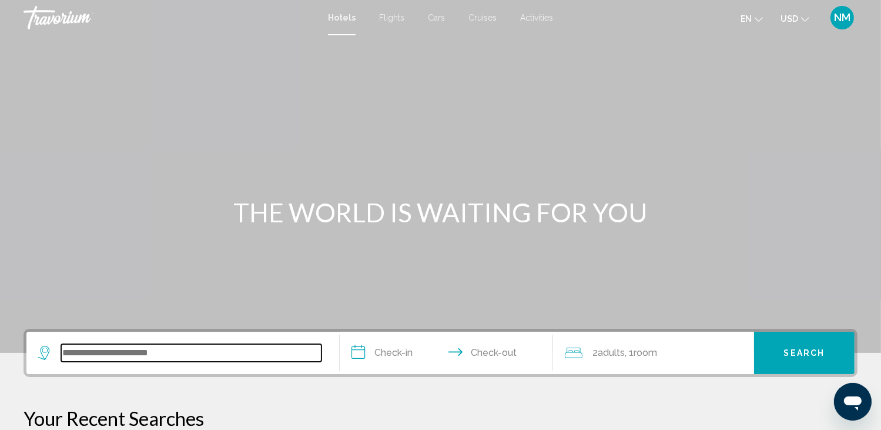
click at [118, 354] on input "Search widget" at bounding box center [191, 353] width 260 height 18
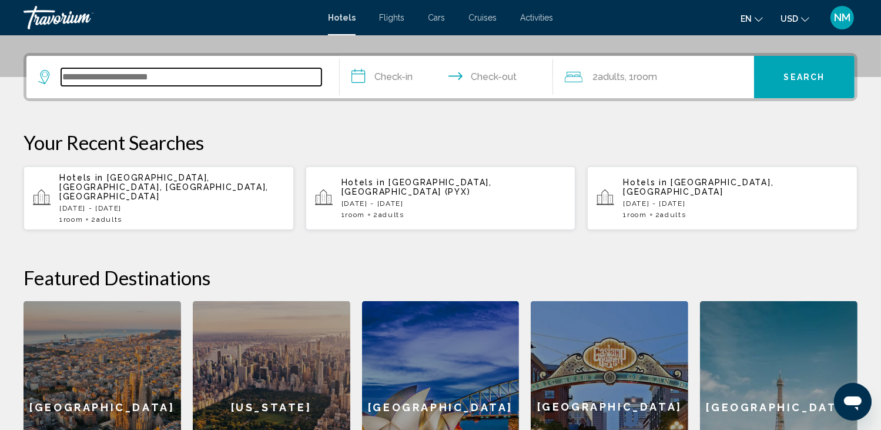
scroll to position [290, 0]
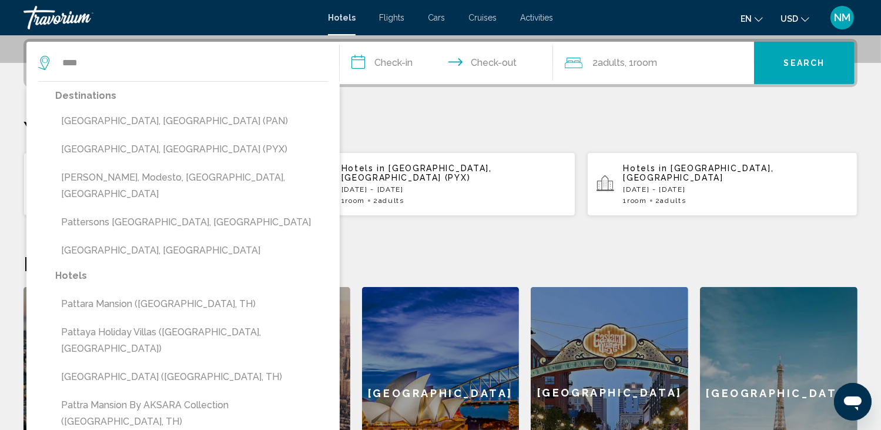
click at [152, 145] on button "[GEOGRAPHIC_DATA], [GEOGRAPHIC_DATA] (PYX)" at bounding box center [191, 149] width 273 height 22
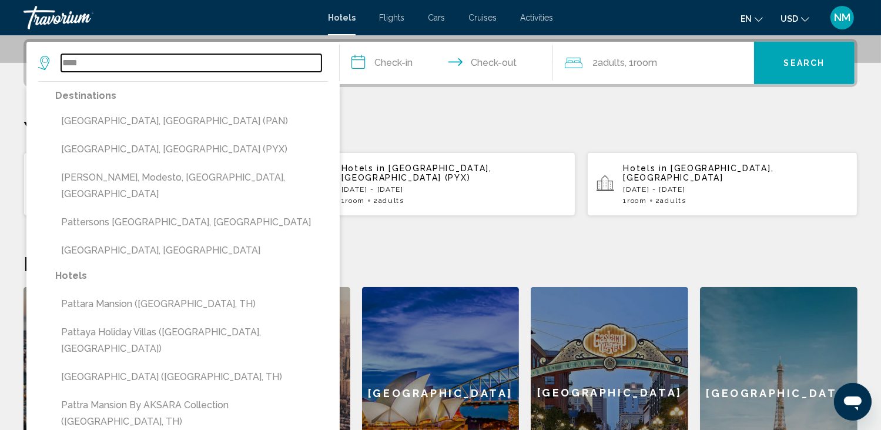
type input "**********"
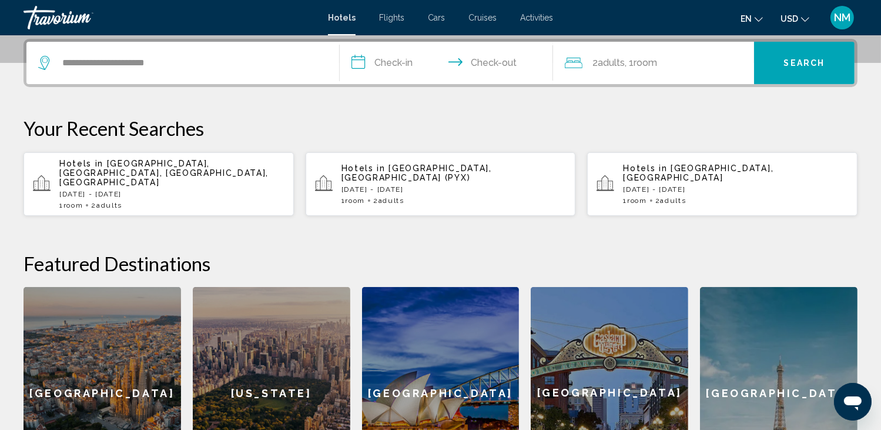
click at [363, 61] on input "**********" at bounding box center [448, 65] width 217 height 46
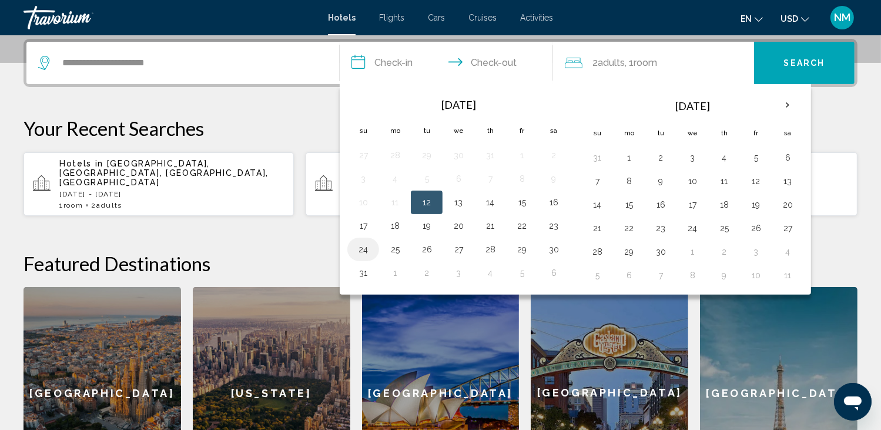
click at [370, 249] on button "24" at bounding box center [363, 249] width 19 height 16
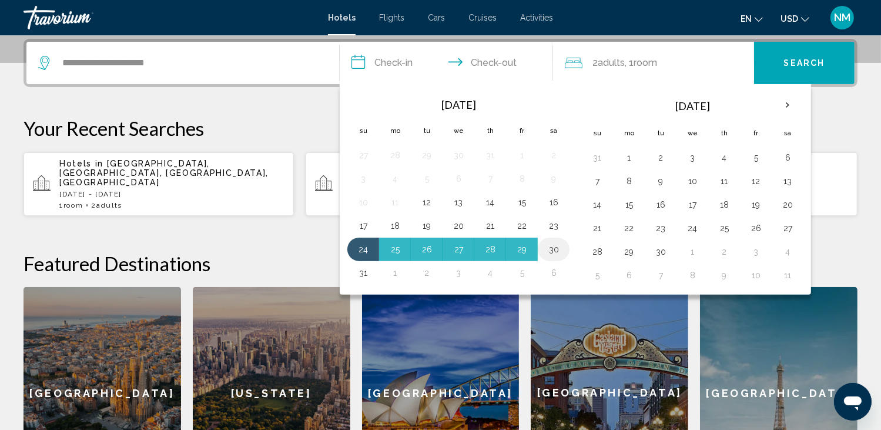
click at [547, 245] on button "30" at bounding box center [553, 249] width 19 height 16
type input "**********"
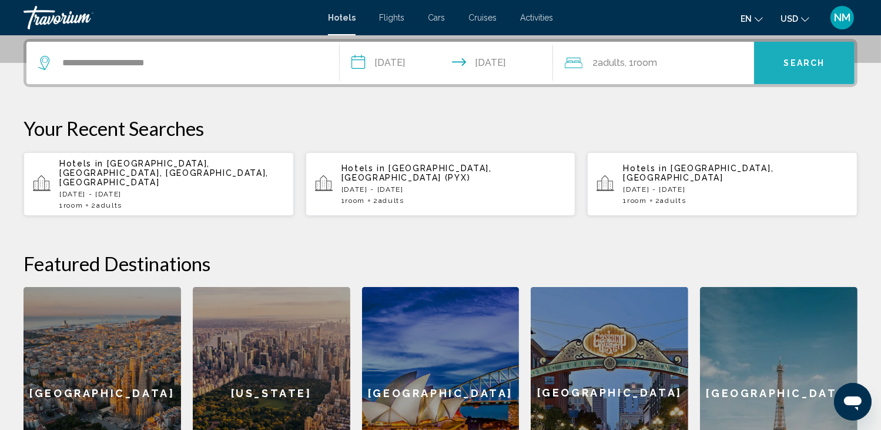
click at [806, 59] on span "Search" at bounding box center [804, 63] width 41 height 9
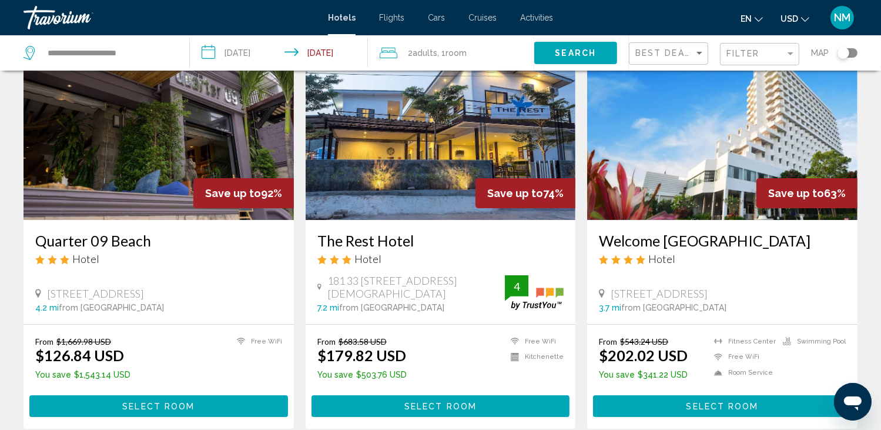
scroll to position [118, 0]
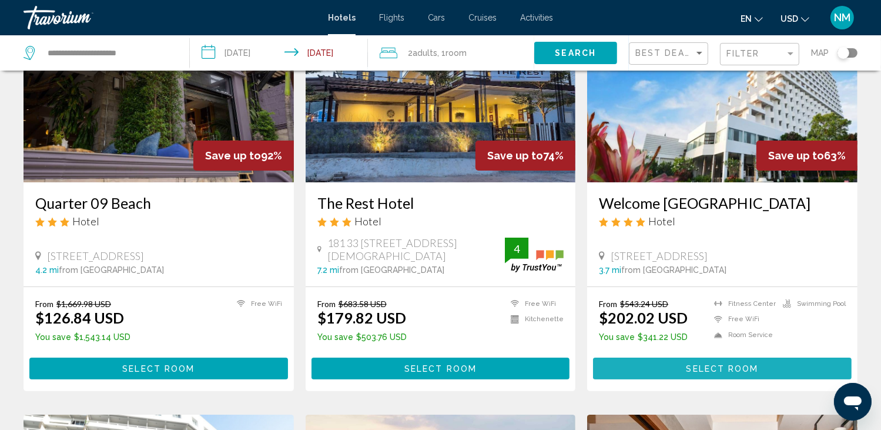
click at [748, 363] on span "Select Room" at bounding box center [722, 367] width 72 height 9
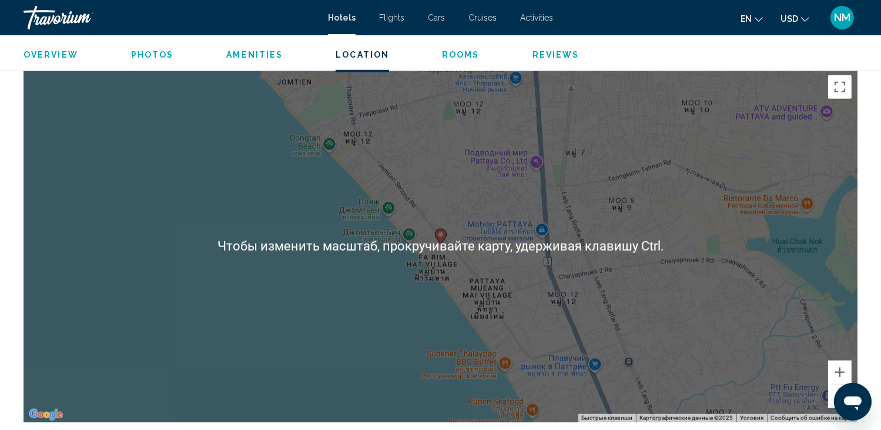
scroll to position [1175, 0]
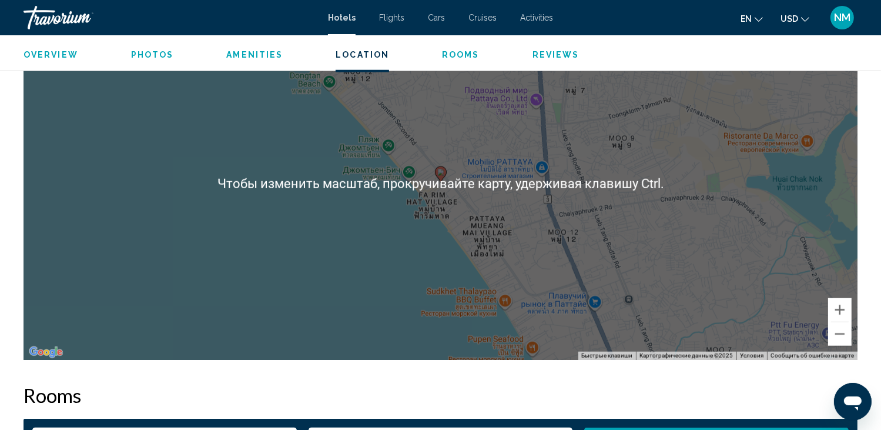
click at [276, 274] on div "Чтобы активировать перетаскивание с помощью клавиатуры, нажмите Alt + Ввод. Пос…" at bounding box center [441, 183] width 834 height 353
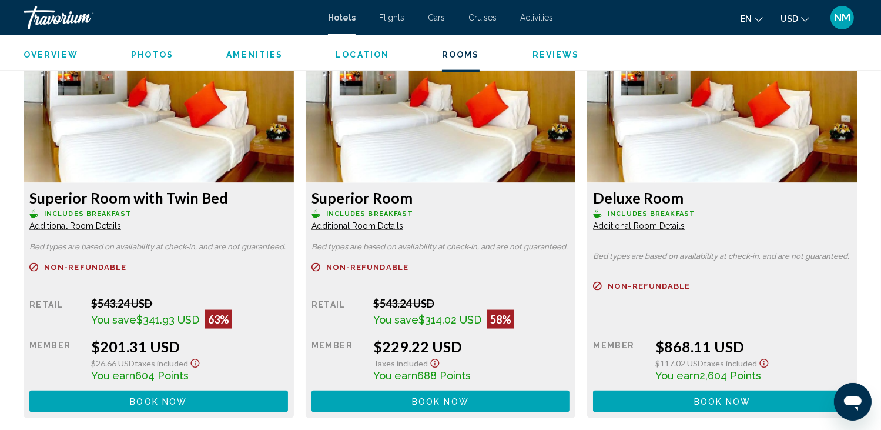
scroll to position [1646, 0]
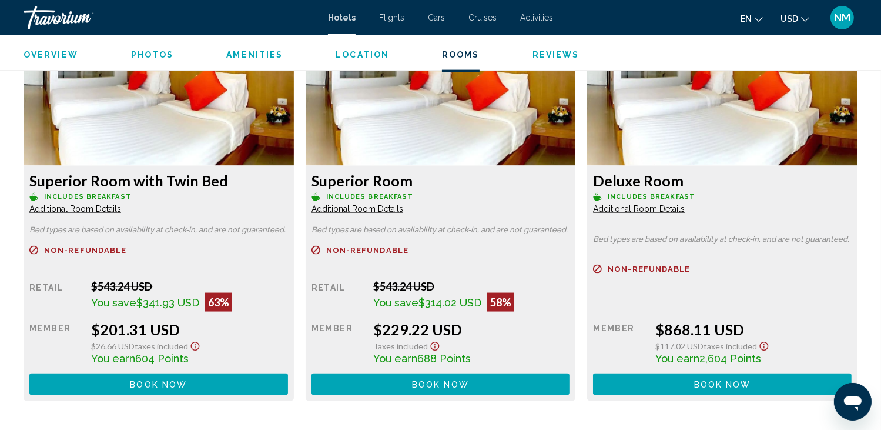
click at [187, 380] on span "Book now" at bounding box center [158, 384] width 57 height 9
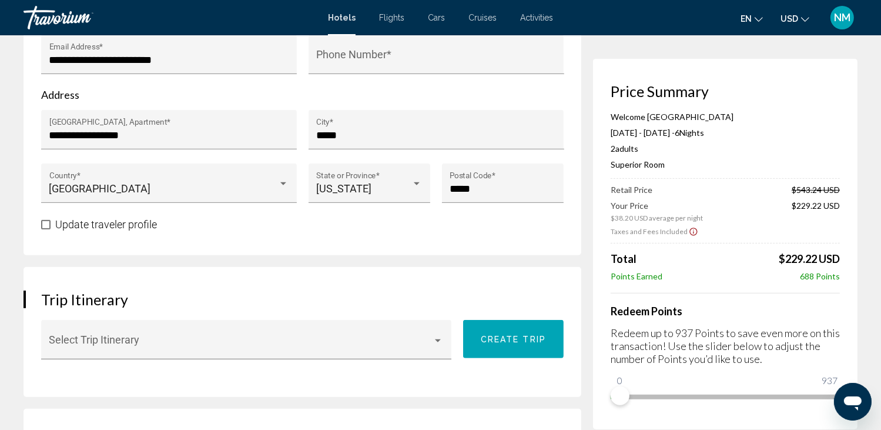
scroll to position [448, 0]
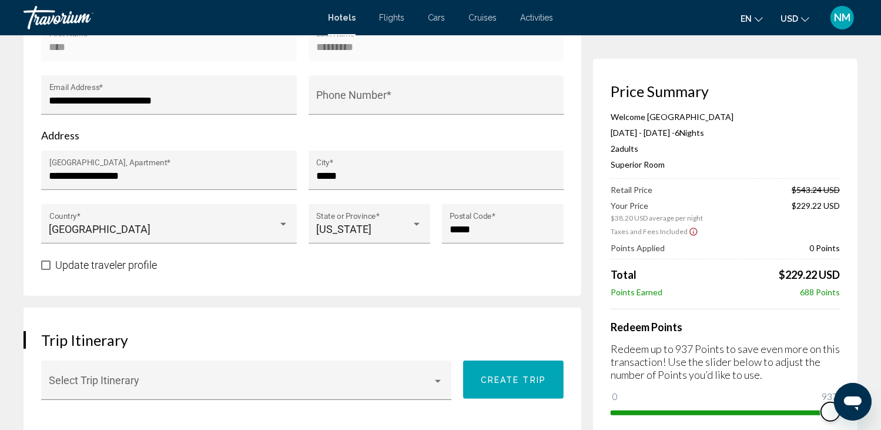
drag, startPoint x: 619, startPoint y: 394, endPoint x: 896, endPoint y: 373, distance: 277.6
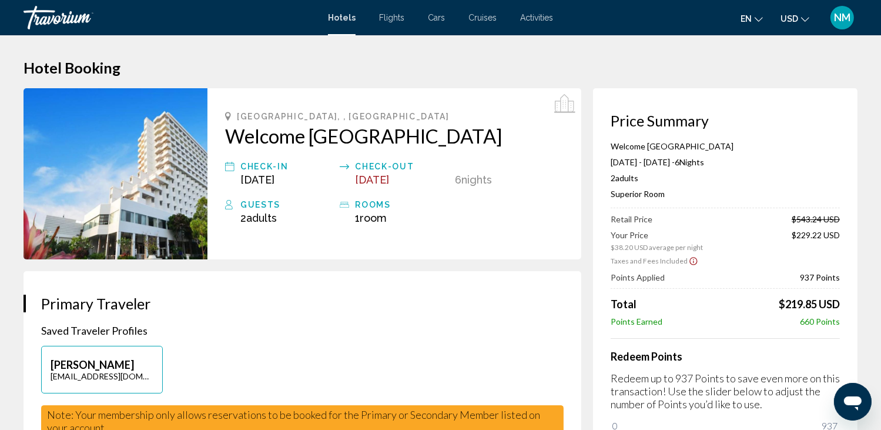
scroll to position [0, 0]
